Goal: Check status: Check status

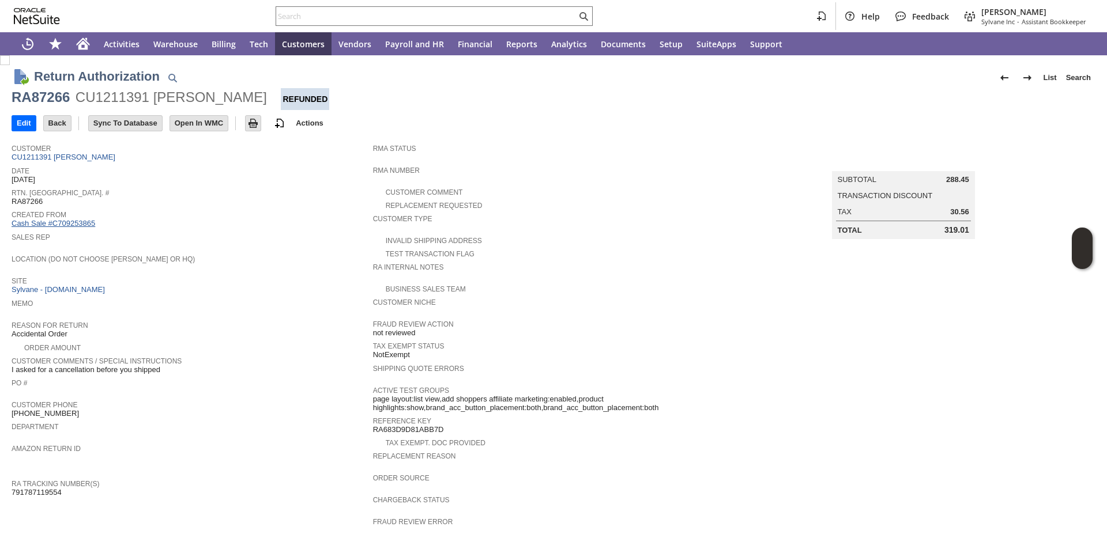
click at [85, 225] on link "Cash Sale #C709253865" at bounding box center [54, 223] width 84 height 9
